Goal: Find specific page/section: Find specific page/section

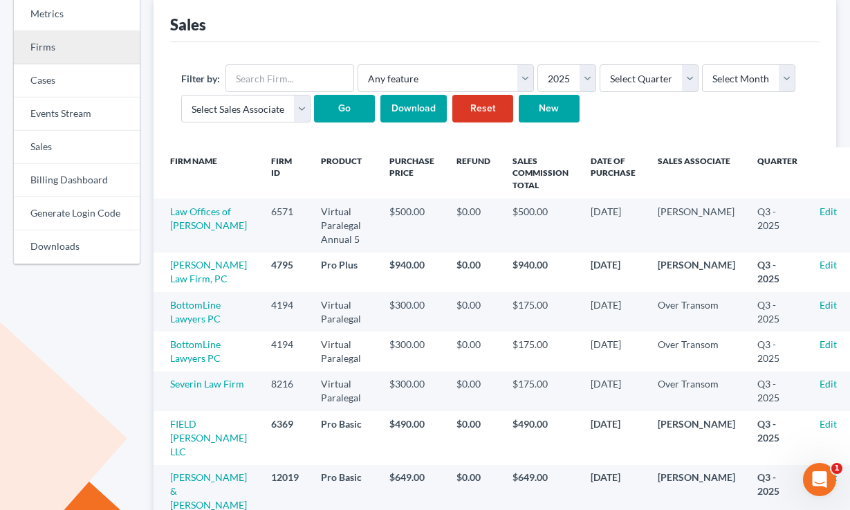
click at [59, 48] on link "Firms" at bounding box center [77, 47] width 126 height 33
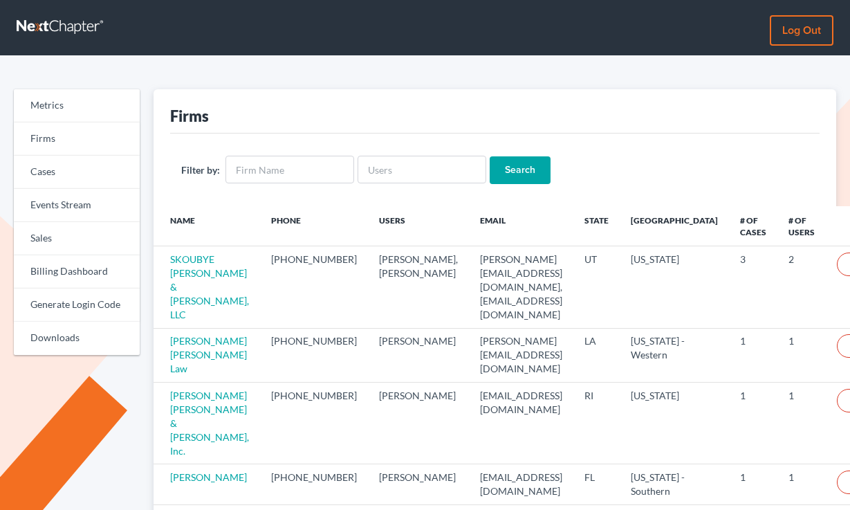
drag, startPoint x: 0, startPoint y: 0, endPoint x: 286, endPoint y: 81, distance: 297.0
click at [286, 81] on div "Metrics Firms Cases Events Stream Sales Billing Dashboard Generate Login Code D…" at bounding box center [425, 462] width 850 height 813
click at [306, 160] on input "text" at bounding box center [290, 170] width 129 height 28
paste input "Small Herrin, LLP"
type input "Small Herrin, LLP"
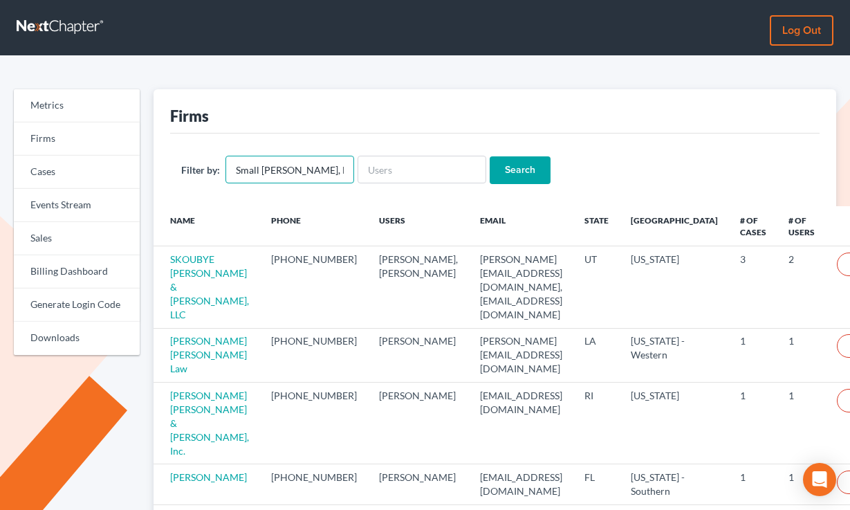
click at [490, 156] on input "Search" at bounding box center [520, 170] width 61 height 28
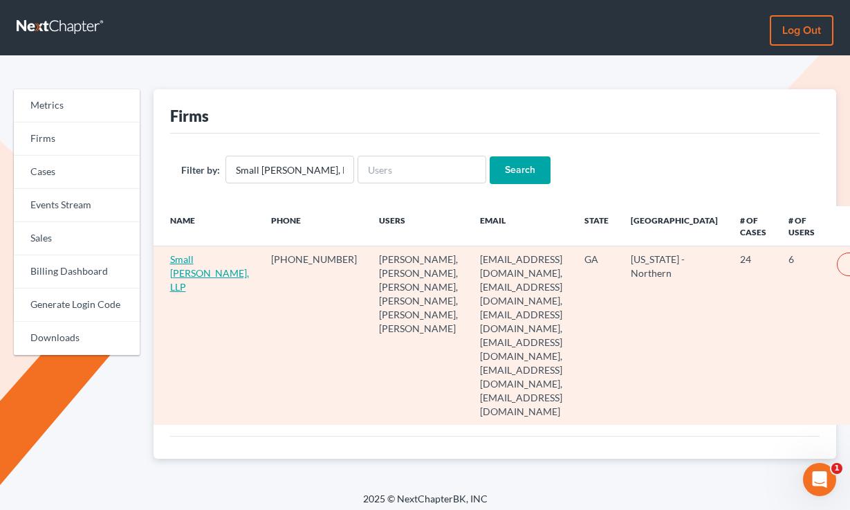
click at [178, 276] on link "Small Herrin, LLP" at bounding box center [209, 272] width 79 height 39
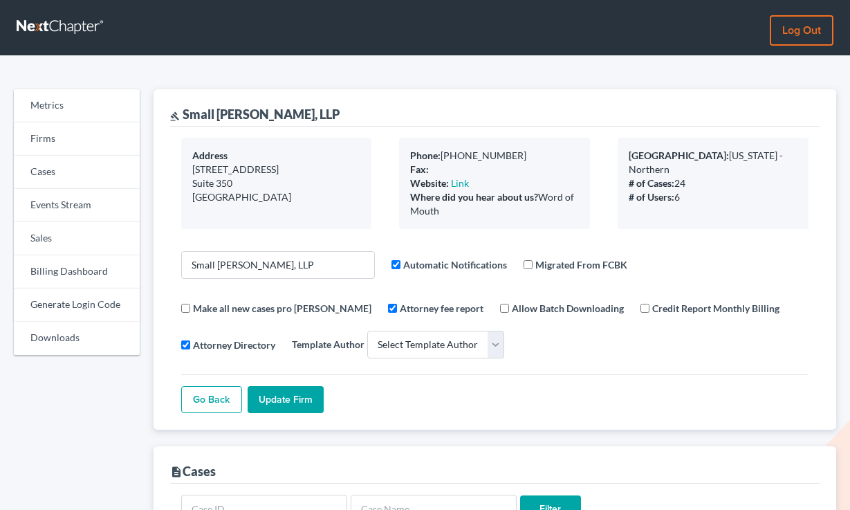
select select
click at [250, 111] on div "gavel Small Herrin, LLP" at bounding box center [254, 114] width 169 height 17
click at [262, 111] on div "gavel Small Herrin, LLP" at bounding box center [254, 114] width 169 height 17
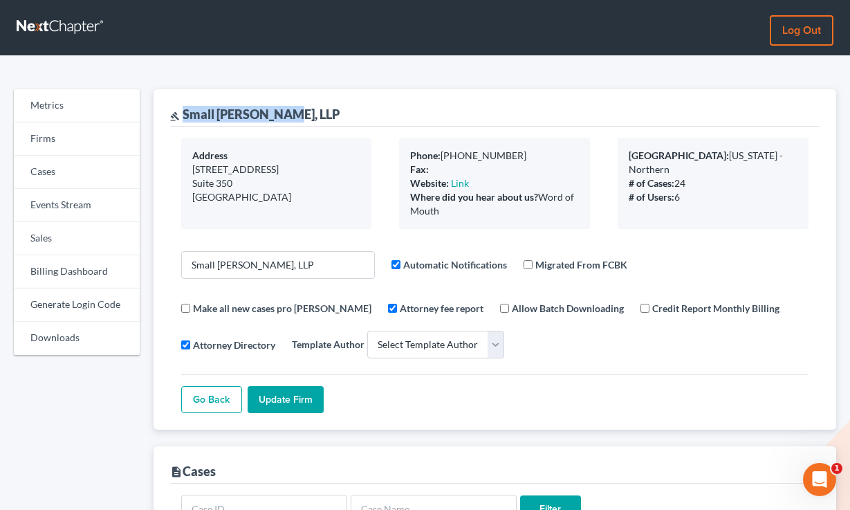
drag, startPoint x: 291, startPoint y: 115, endPoint x: 182, endPoint y: 120, distance: 109.4
click at [182, 120] on div "gavel Small Herrin, LLP" at bounding box center [495, 107] width 650 height 37
copy div "Small Herrin, LLP"
click at [48, 263] on link "Billing Dashboard" at bounding box center [77, 271] width 126 height 33
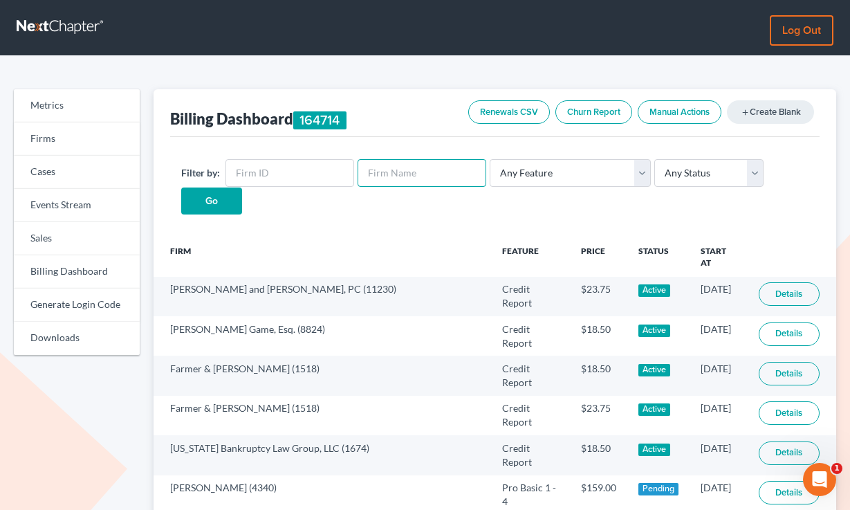
click at [387, 173] on input "text" at bounding box center [422, 173] width 129 height 28
paste input "Small [PERSON_NAME], LLP"
type input "Small [PERSON_NAME], LLP"
click at [181, 187] on input "Go" at bounding box center [211, 201] width 61 height 28
